Goal: Task Accomplishment & Management: Manage account settings

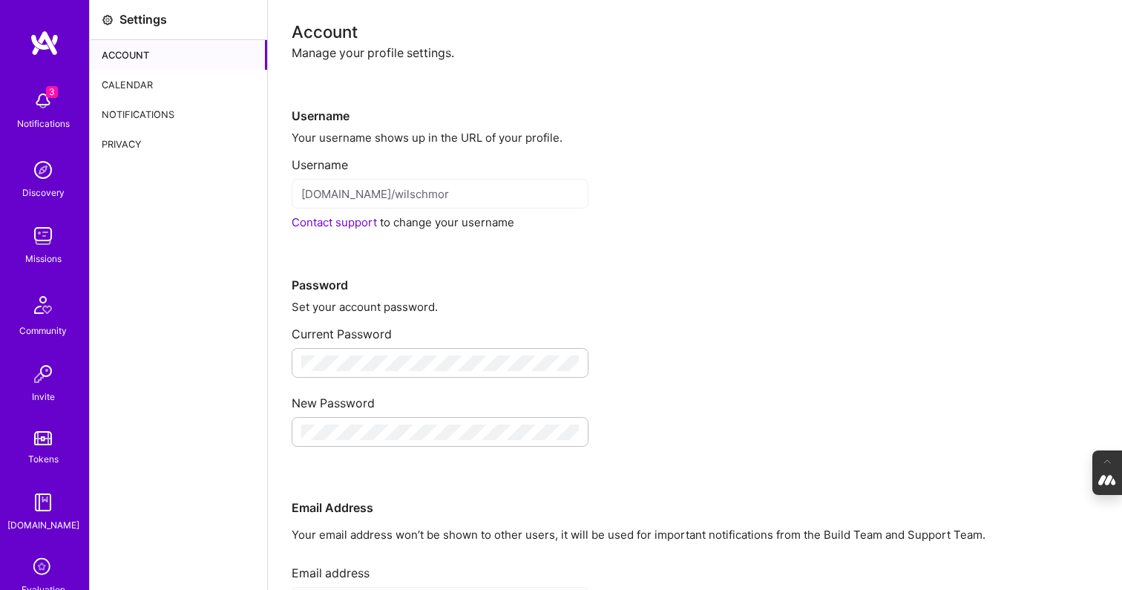
click at [154, 79] on div "Calendar" at bounding box center [178, 85] width 177 height 30
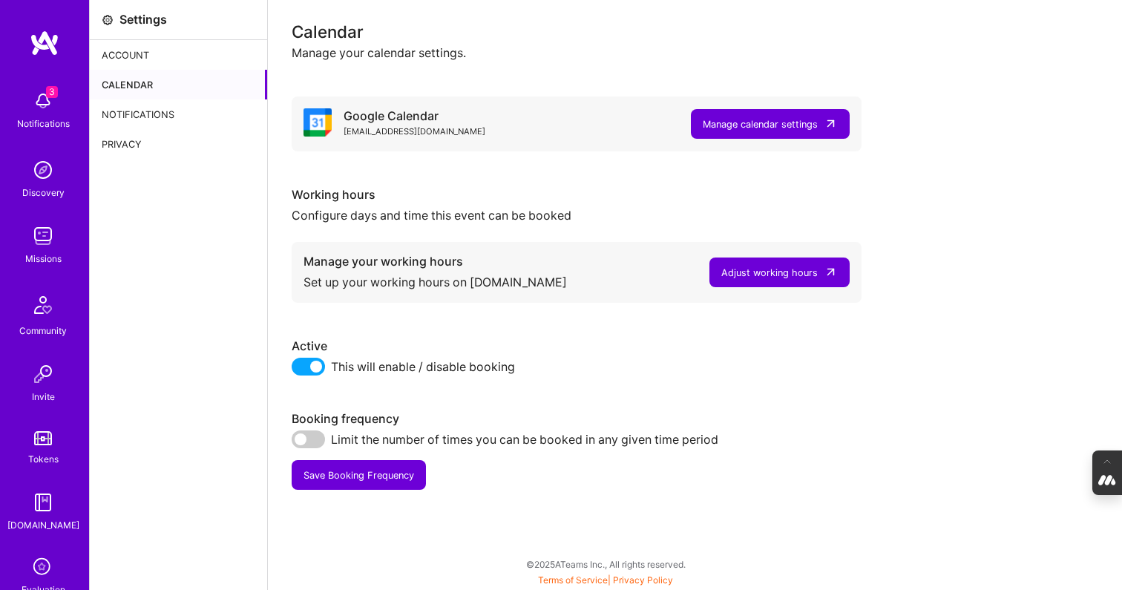
click at [770, 269] on div "Adjust working hours" at bounding box center [769, 273] width 96 height 16
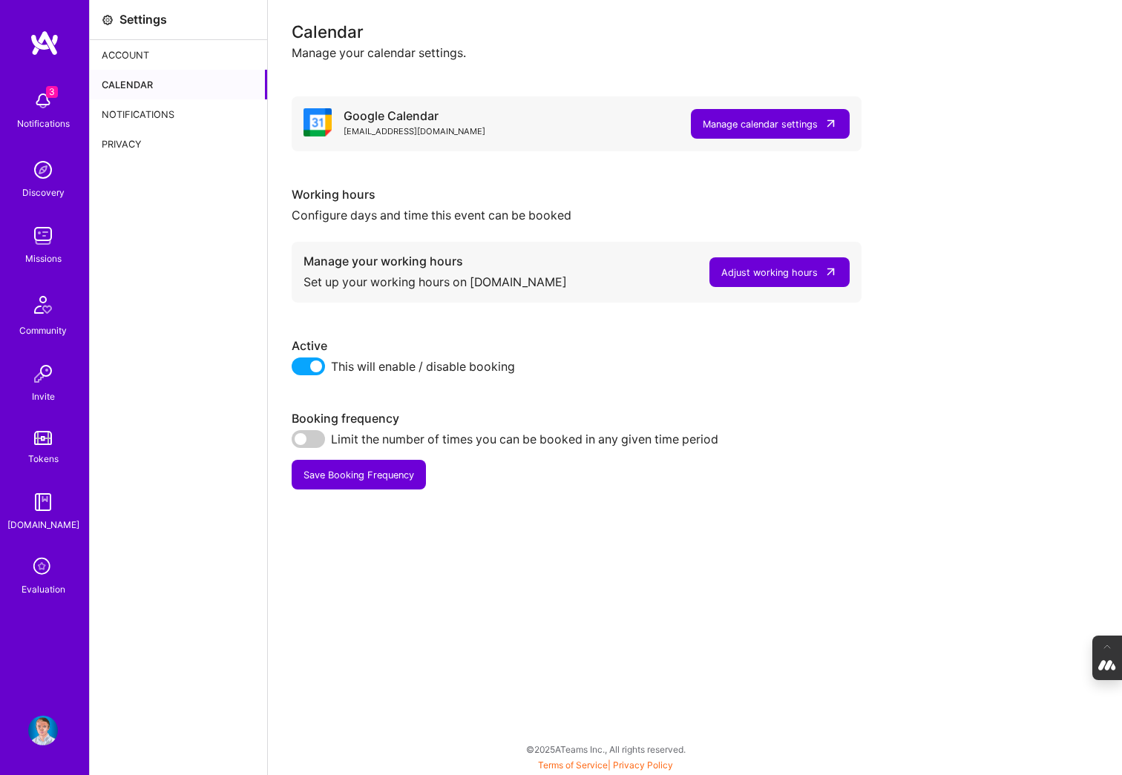
click at [41, 589] on img at bounding box center [43, 731] width 30 height 30
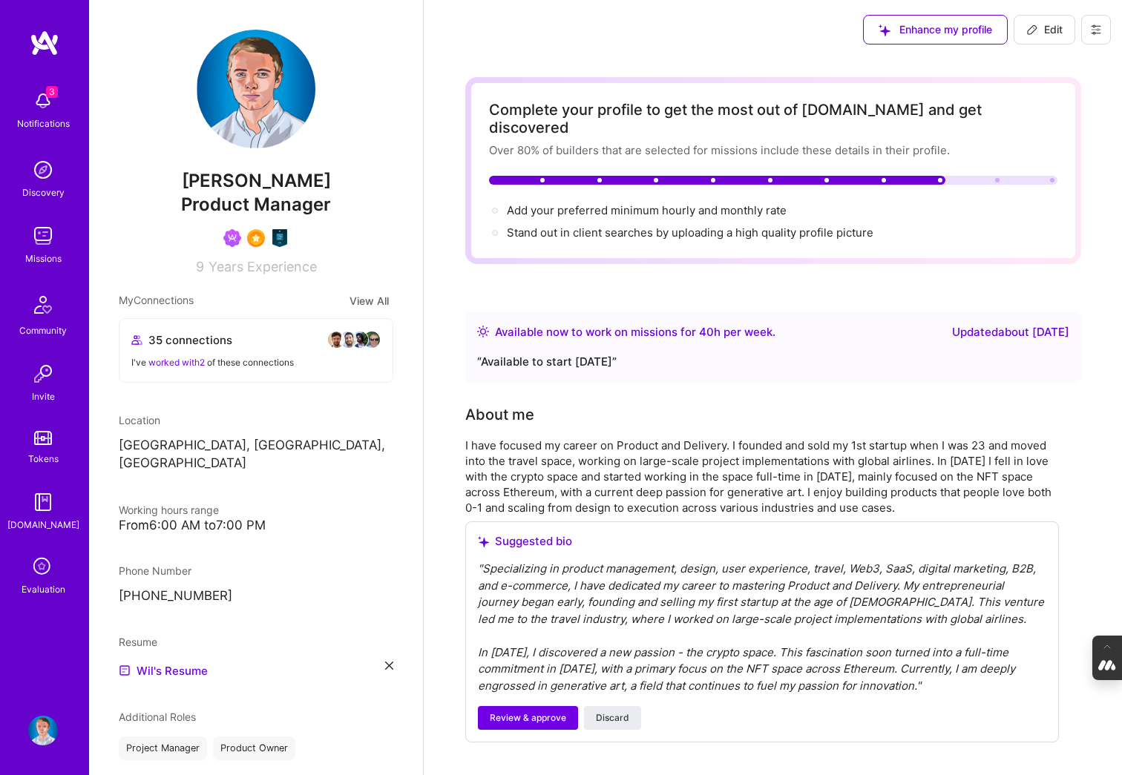
click at [1094, 29] on icon at bounding box center [1096, 30] width 12 height 12
click at [1052, 138] on button "Log Out" at bounding box center [1054, 139] width 111 height 38
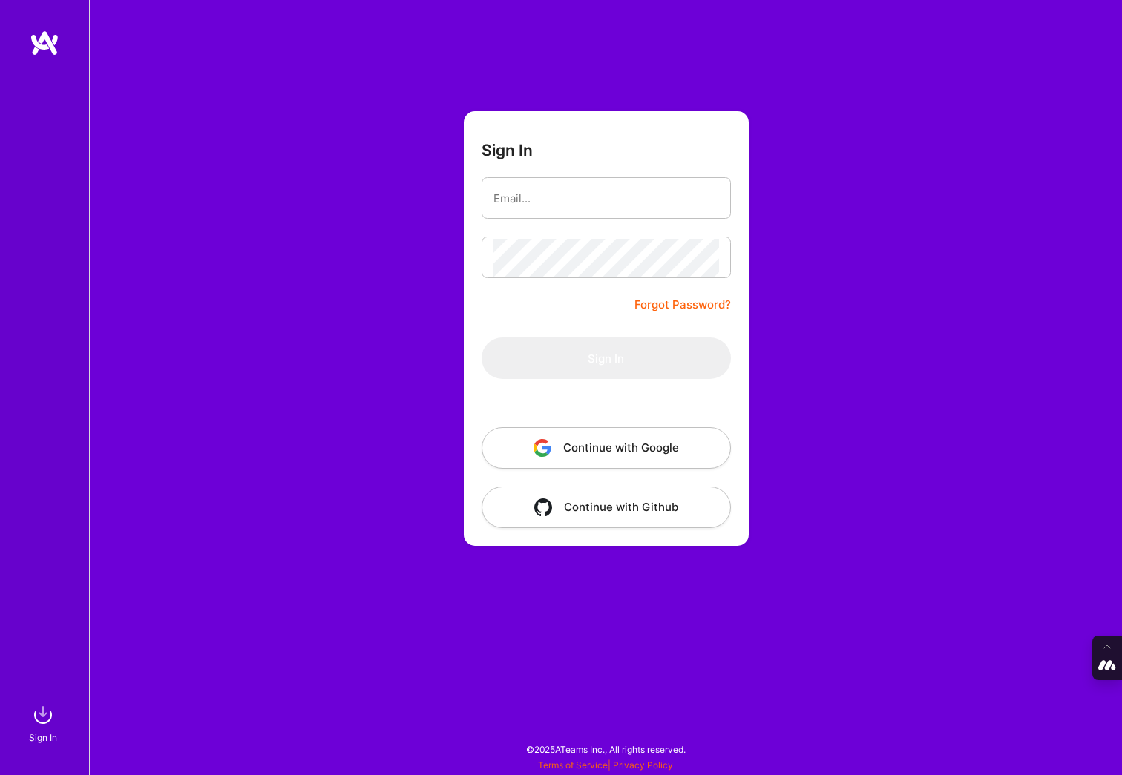
click at [601, 450] on button "Continue with Google" at bounding box center [605, 448] width 249 height 42
